Goal: Task Accomplishment & Management: Use online tool/utility

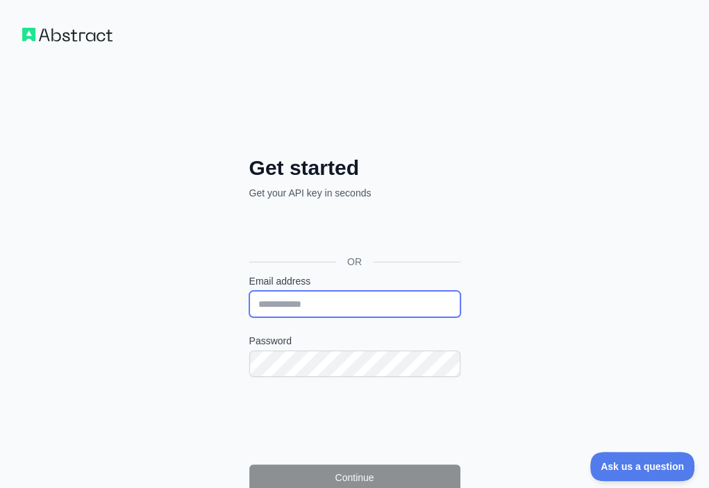
click at [249, 291] on input "Email address" at bounding box center [354, 304] width 211 height 26
paste input "**********"
type input "**********"
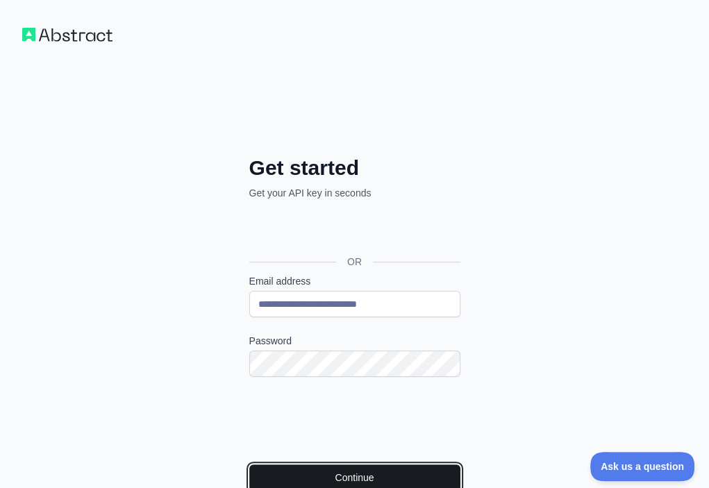
click at [249, 464] on button "Continue" at bounding box center [354, 477] width 211 height 26
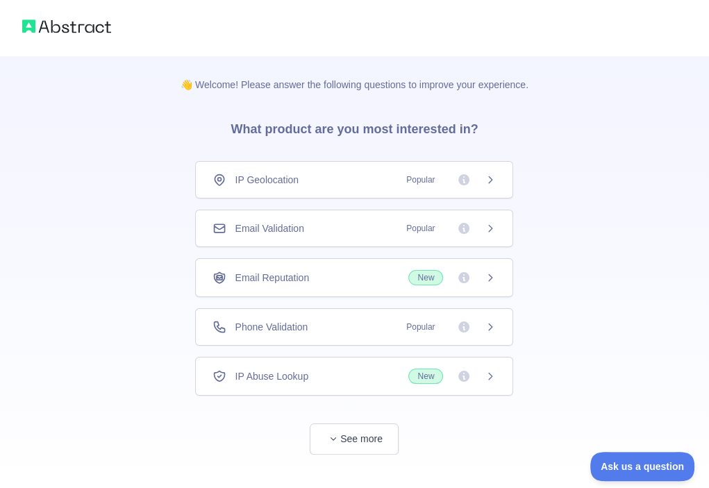
click at [362, 228] on div "Email Validation Popular" at bounding box center [353, 228] width 283 height 14
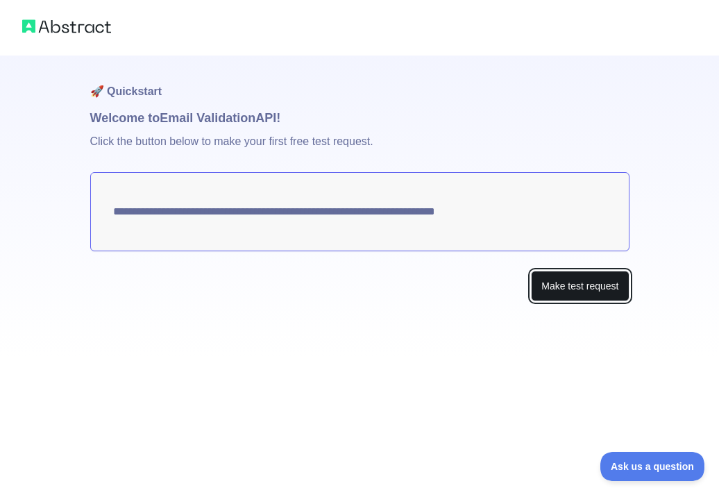
click at [552, 282] on button "Make test request" at bounding box center [580, 286] width 98 height 31
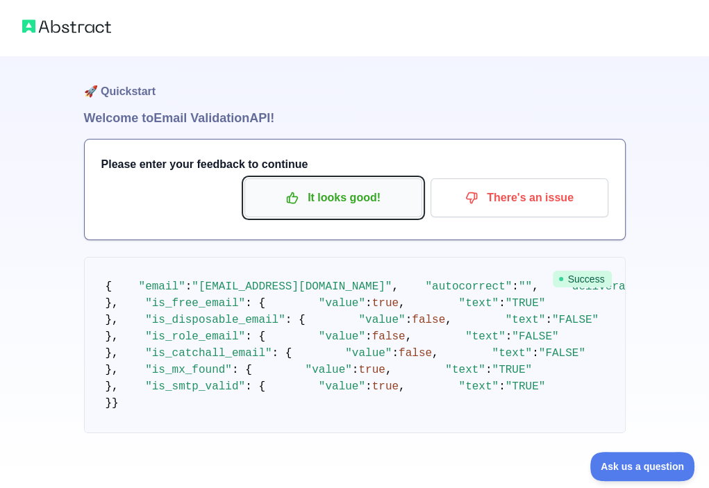
click at [385, 192] on p "It looks good!" at bounding box center [333, 198] width 157 height 24
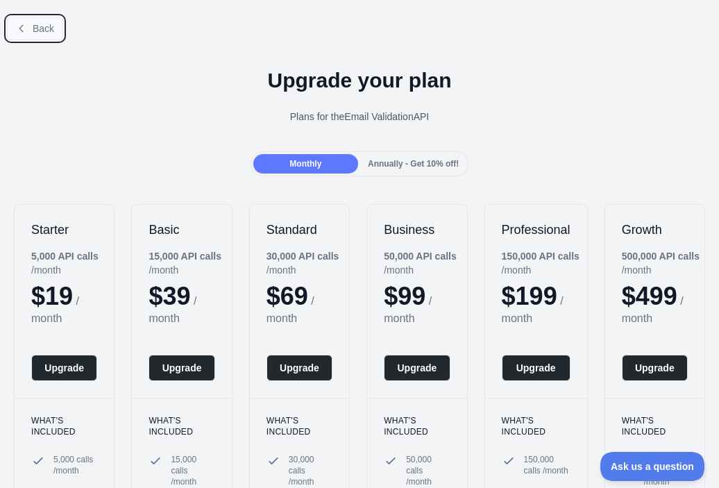
click at [31, 25] on button "Back" at bounding box center [35, 29] width 56 height 24
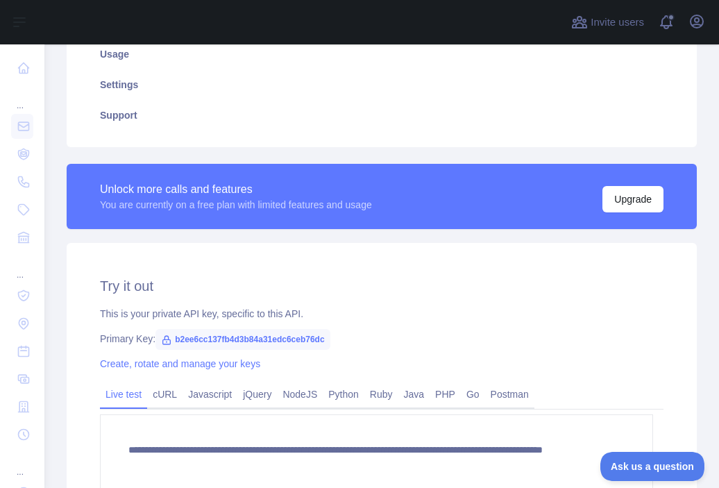
scroll to position [347, 0]
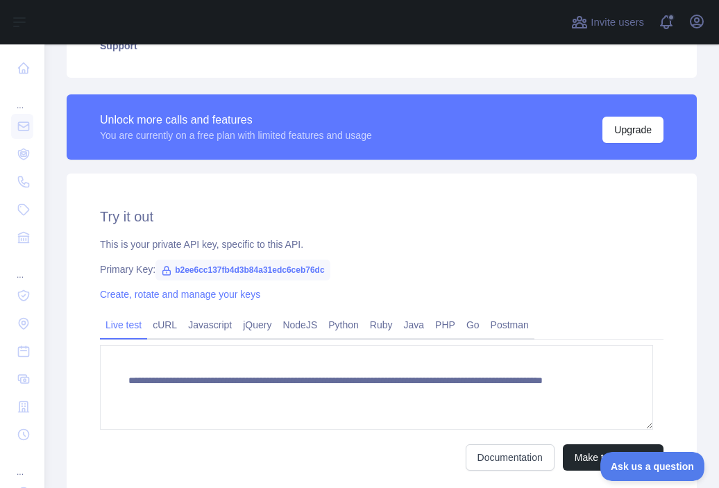
click at [219, 267] on span "b2ee6cc137fb4d3b84a31edc6ceb76dc" at bounding box center [243, 270] width 174 height 21
copy span "b2ee6cc137fb4d3b84a31edc6ceb76dc"
